Goal: Communication & Community: Share content

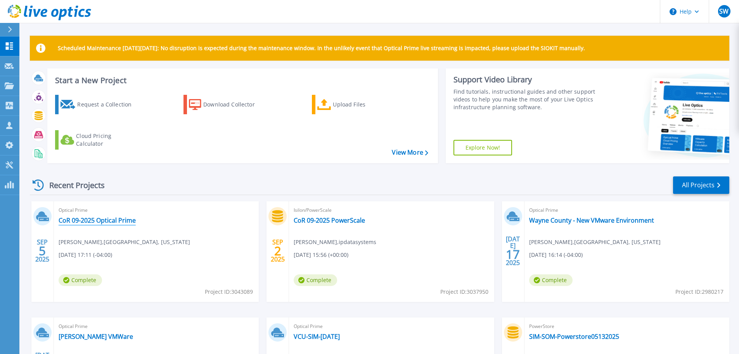
click at [101, 218] on link "CoR 09-2025 Optical Prime" at bounding box center [97, 220] width 77 height 8
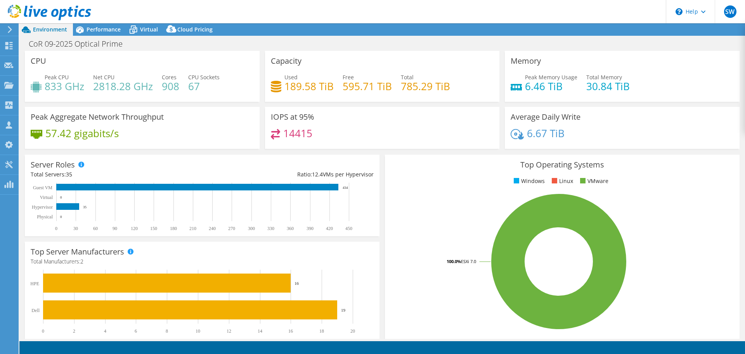
select select "USD"
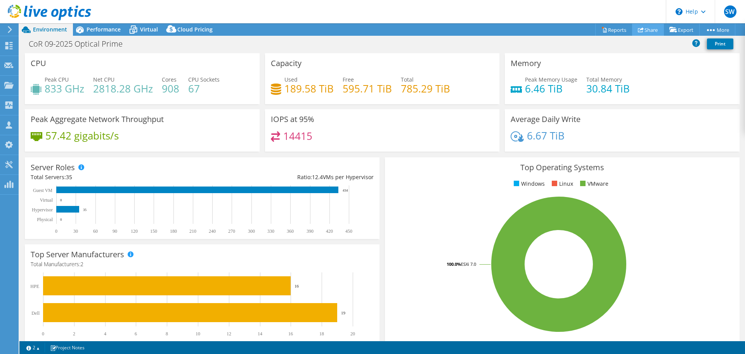
click at [652, 30] on link "Share" at bounding box center [648, 30] width 32 height 12
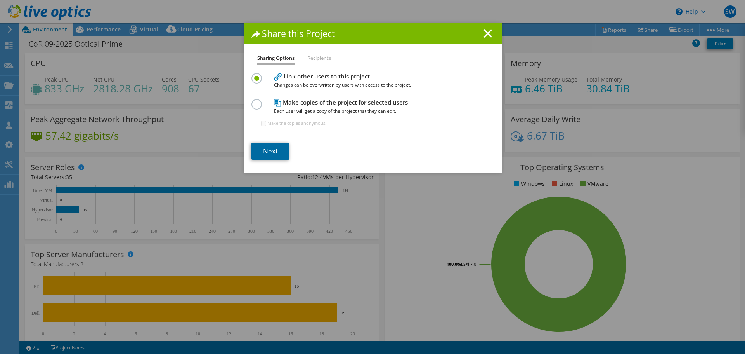
click at [271, 150] on link "Next" at bounding box center [270, 150] width 38 height 17
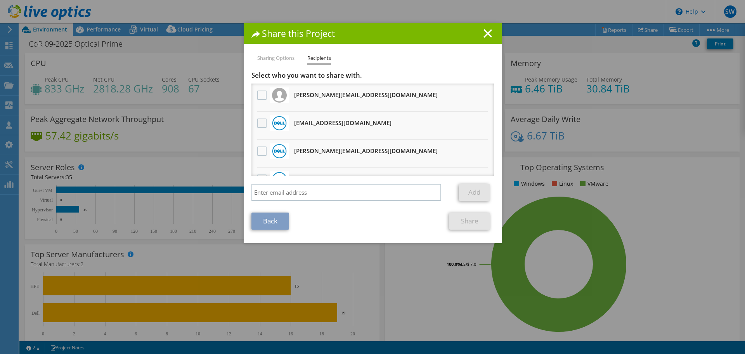
click at [260, 123] on label at bounding box center [262, 122] width 11 height 9
click at [0, 0] on input "checkbox" at bounding box center [0, 0] width 0 height 0
click at [461, 222] on link "Share" at bounding box center [469, 220] width 41 height 17
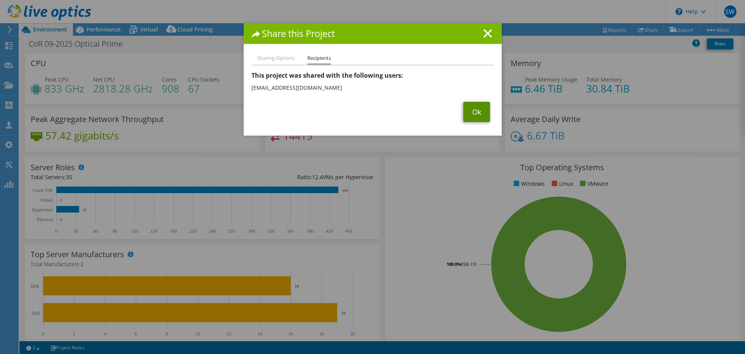
click at [473, 113] on link "Ok" at bounding box center [476, 112] width 27 height 20
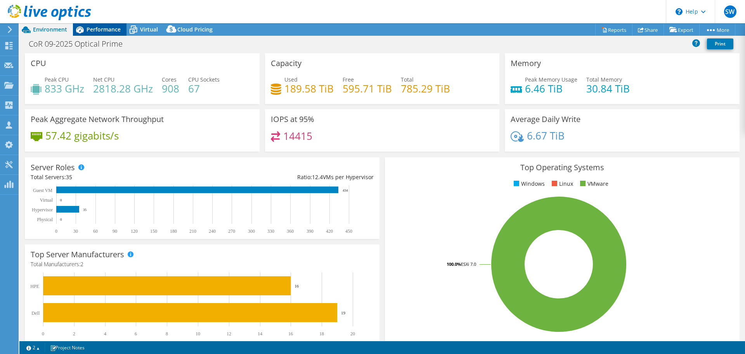
click at [112, 31] on span "Performance" at bounding box center [104, 29] width 34 height 7
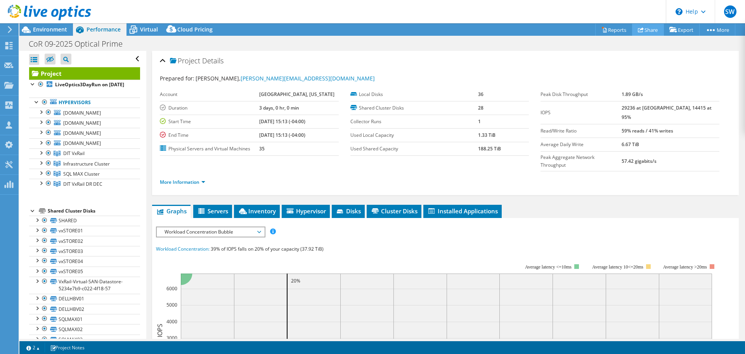
click at [641, 25] on link "Share" at bounding box center [648, 30] width 32 height 12
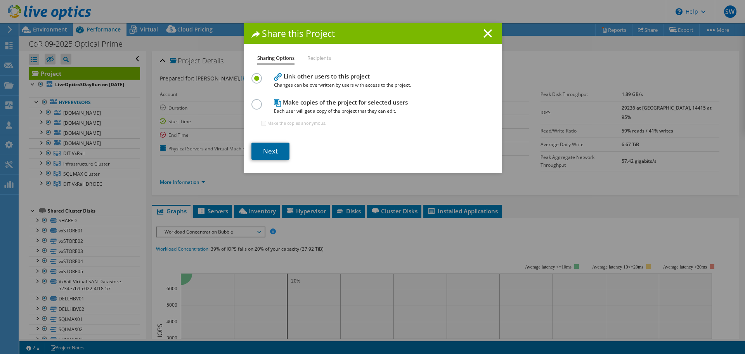
click at [269, 150] on link "Next" at bounding box center [270, 150] width 38 height 17
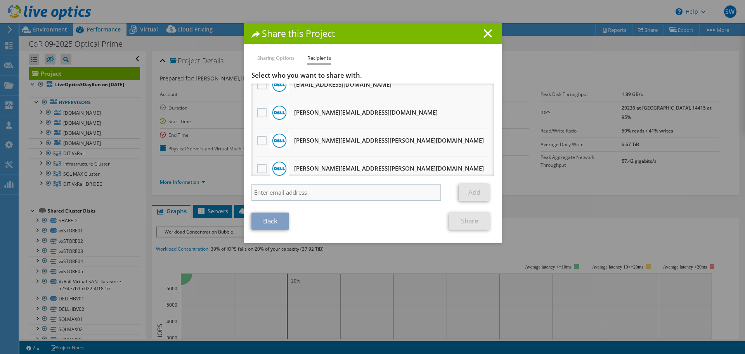
scroll to position [39, 0]
click at [275, 200] on input "search" at bounding box center [346, 192] width 190 height 17
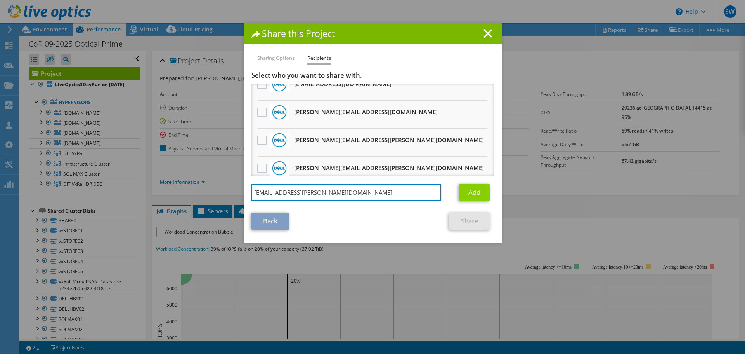
type input "matt.pitera@ipdatasystems.com"
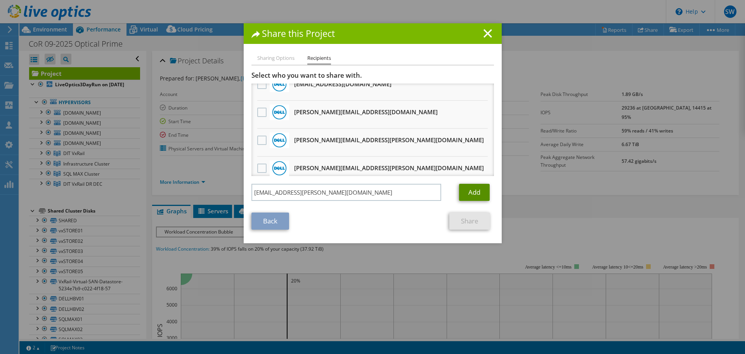
click at [474, 189] on link "Add" at bounding box center [474, 192] width 31 height 17
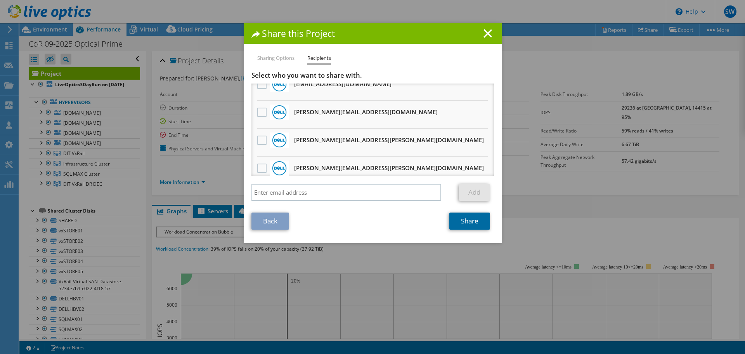
click at [463, 219] on link "Share" at bounding box center [469, 220] width 41 height 17
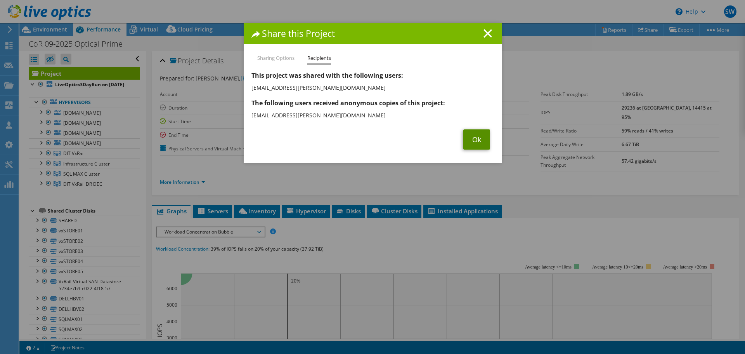
click at [477, 143] on link "Ok" at bounding box center [476, 139] width 27 height 20
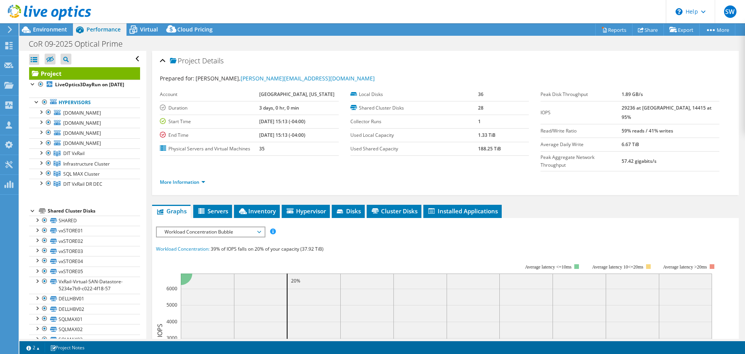
click at [6, 31] on div at bounding box center [8, 29] width 9 height 7
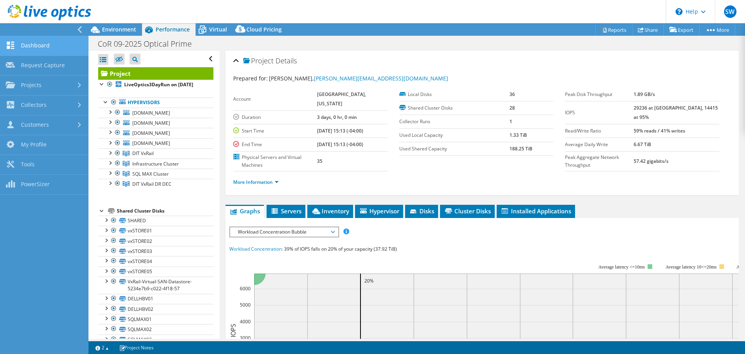
click at [40, 43] on link "Dashboard" at bounding box center [44, 46] width 88 height 20
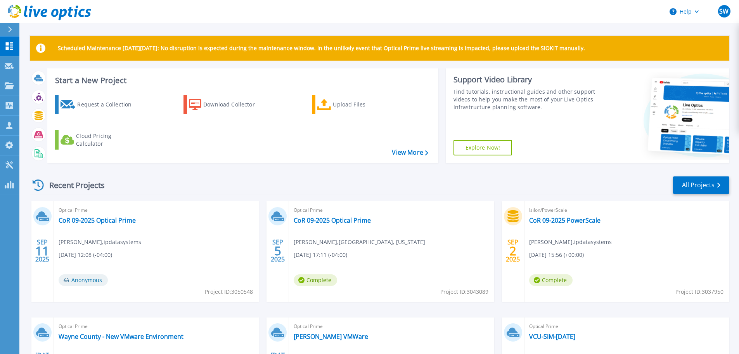
click at [248, 291] on span "Project ID: 3050548" at bounding box center [229, 291] width 48 height 9
copy span "3050548"
click at [74, 220] on link "CoR 09-2025 Optical Prime" at bounding box center [97, 220] width 77 height 8
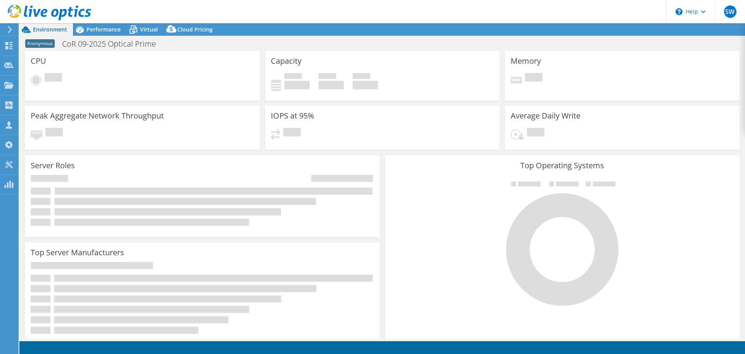
select select "USD"
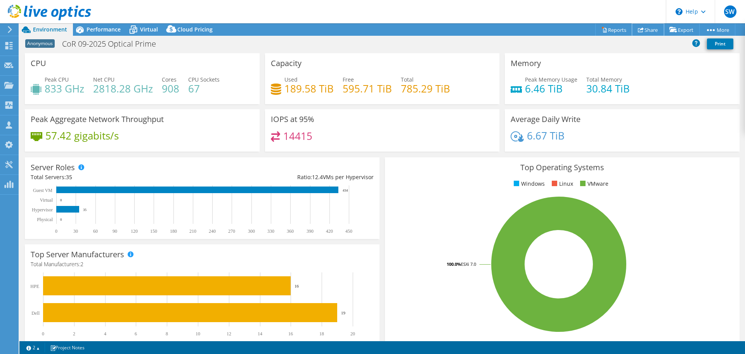
click at [640, 27] on link "Share" at bounding box center [648, 30] width 32 height 12
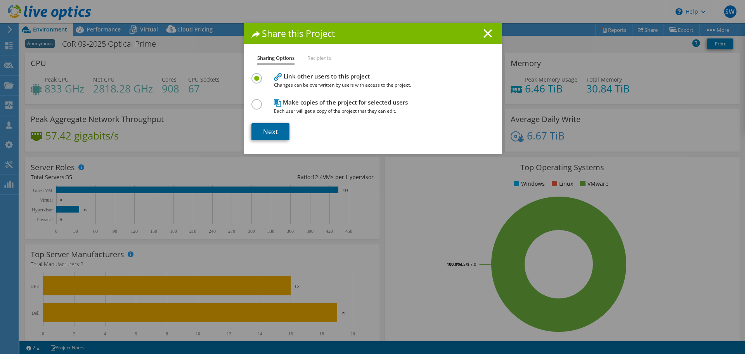
click at [258, 133] on link "Next" at bounding box center [270, 131] width 38 height 17
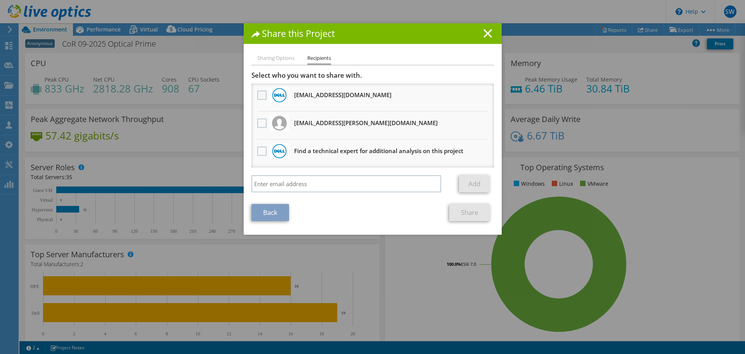
click at [257, 93] on label at bounding box center [262, 94] width 11 height 9
click at [0, 0] on input "checkbox" at bounding box center [0, 0] width 0 height 0
click at [257, 122] on label at bounding box center [262, 122] width 11 height 9
click at [0, 0] on input "checkbox" at bounding box center [0, 0] width 0 height 0
click at [472, 212] on link "Share" at bounding box center [469, 212] width 41 height 17
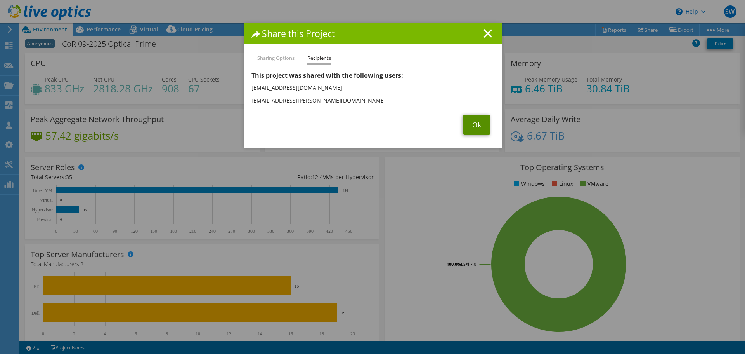
click at [480, 128] on link "Ok" at bounding box center [476, 124] width 27 height 20
